Goal: Task Accomplishment & Management: Manage account settings

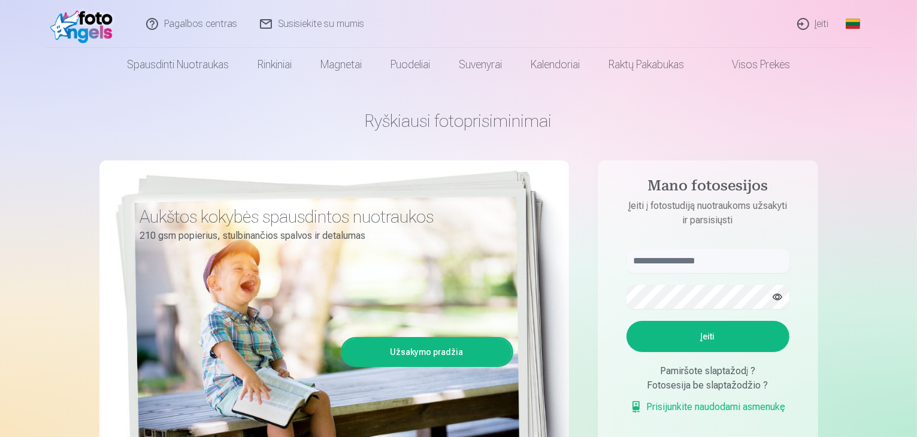
click at [806, 22] on link "Įeiti" at bounding box center [813, 24] width 54 height 48
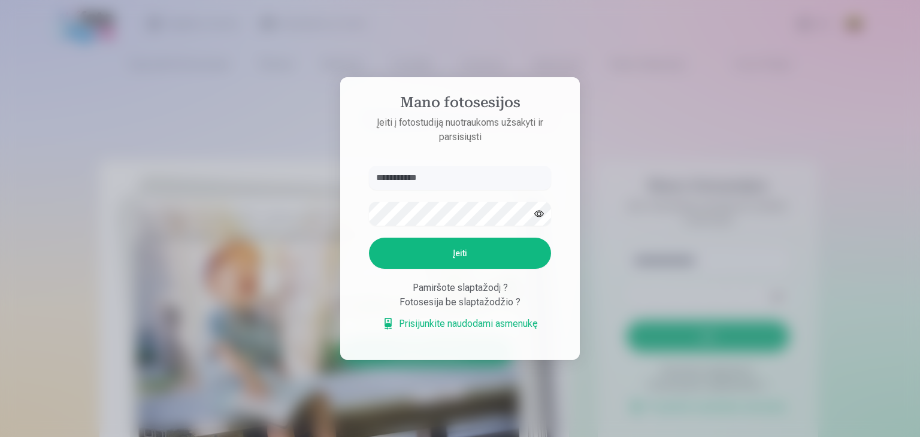
type input "**********"
click at [369, 238] on button "Įeiti" at bounding box center [460, 253] width 182 height 31
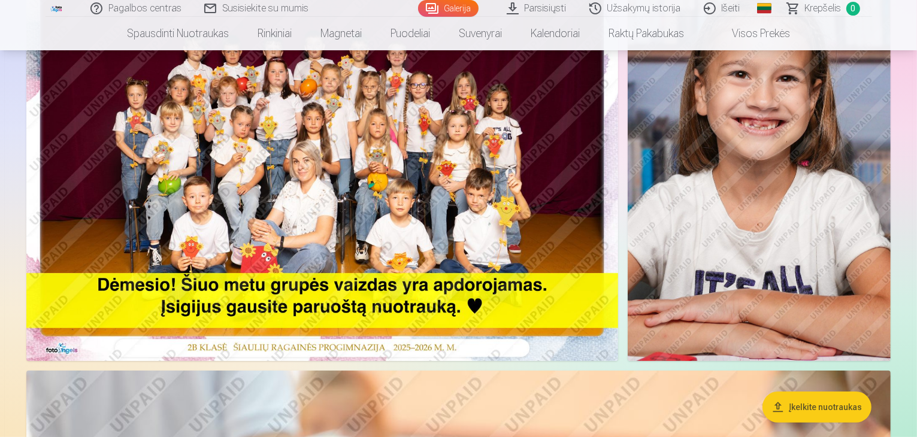
scroll to position [180, 0]
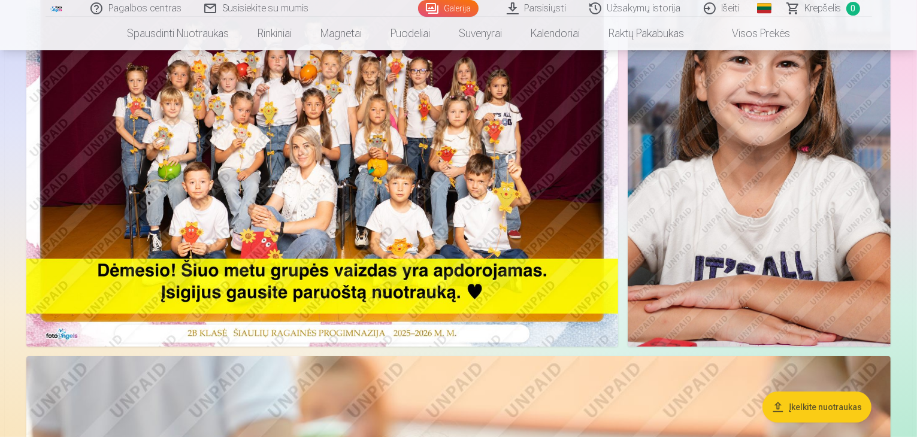
click at [350, 141] on img at bounding box center [322, 149] width 592 height 395
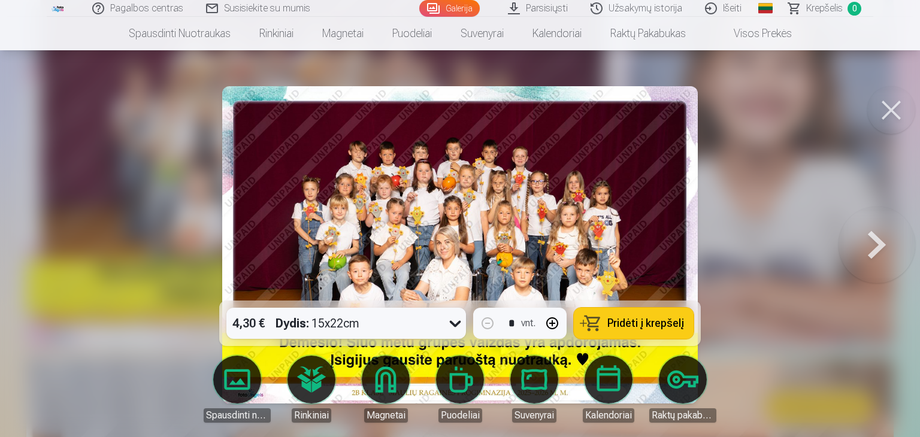
click at [736, 186] on div at bounding box center [460, 218] width 920 height 437
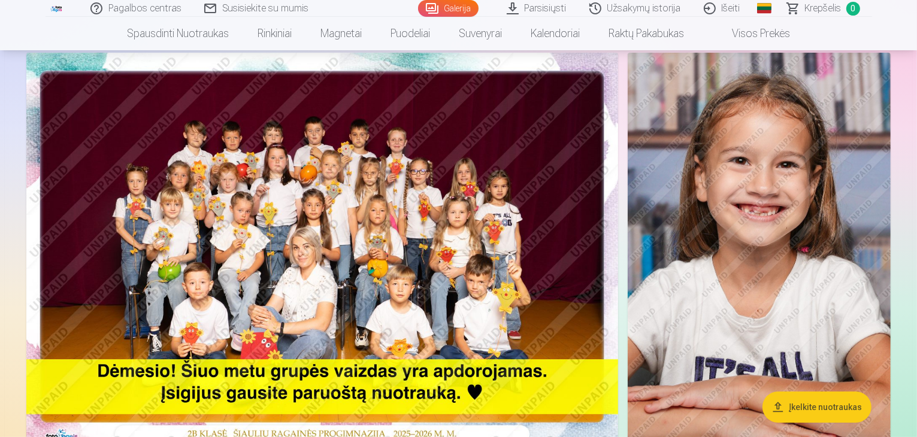
scroll to position [60, 0]
